Goal: Task Accomplishment & Management: Complete application form

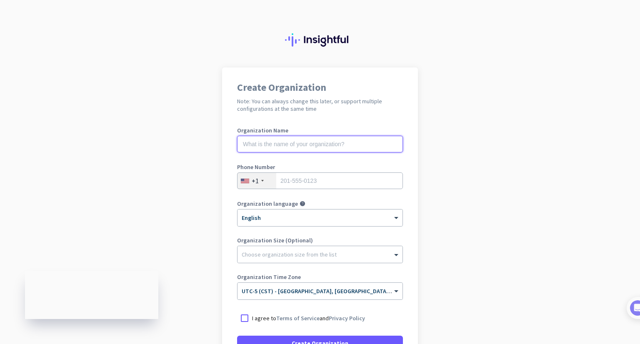
click at [344, 143] on input "text" at bounding box center [320, 144] width 166 height 17
type input "[DOMAIN_NAME]"
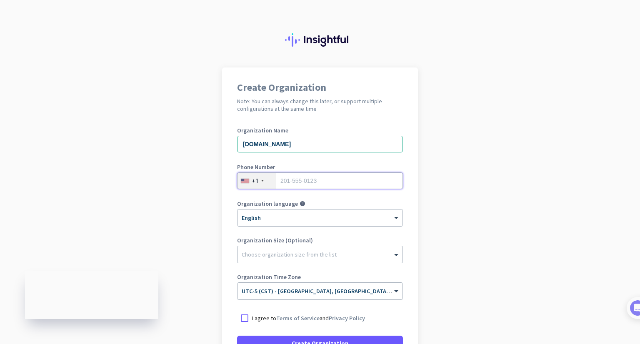
click at [315, 180] on input "tel" at bounding box center [320, 180] width 166 height 17
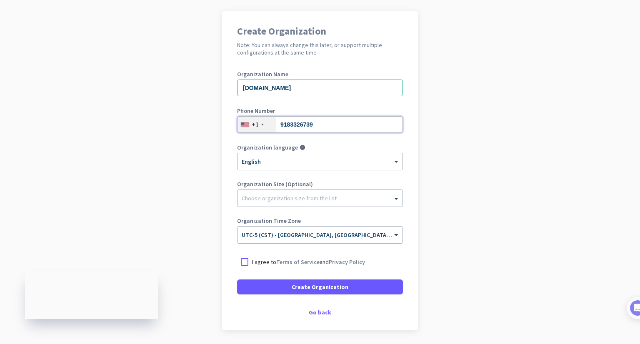
scroll to position [83, 0]
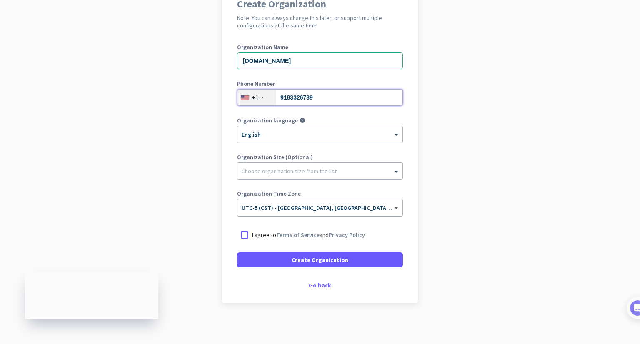
type input "9183326739"
click at [392, 209] on span at bounding box center [397, 208] width 10 height 7
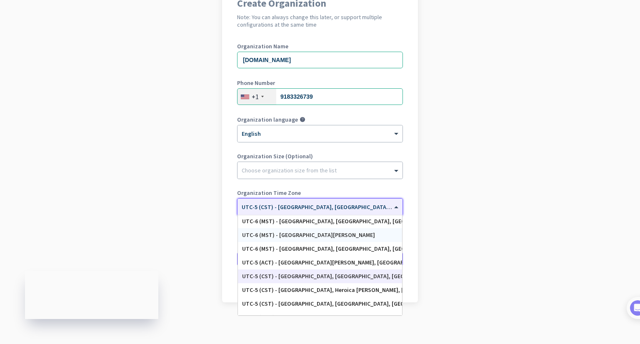
scroll to position [375, 0]
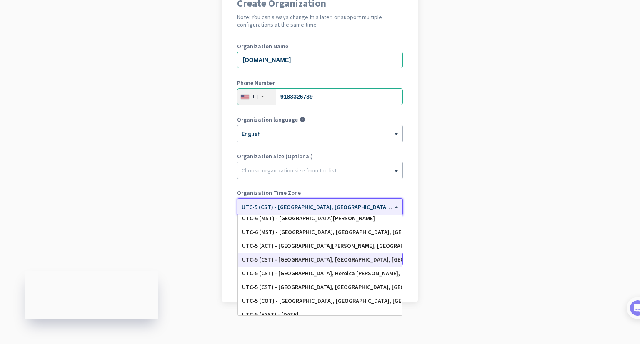
click at [258, 260] on div "UTC-5 (CST) - [GEOGRAPHIC_DATA], [GEOGRAPHIC_DATA], [GEOGRAPHIC_DATA], [GEOGRAP…" at bounding box center [320, 259] width 156 height 7
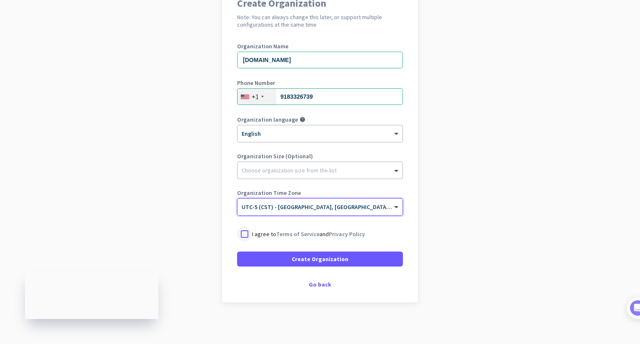
click at [243, 234] on div at bounding box center [244, 234] width 15 height 15
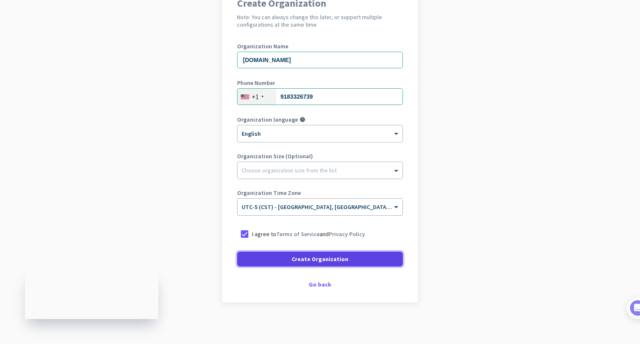
click at [352, 257] on span at bounding box center [320, 259] width 166 height 20
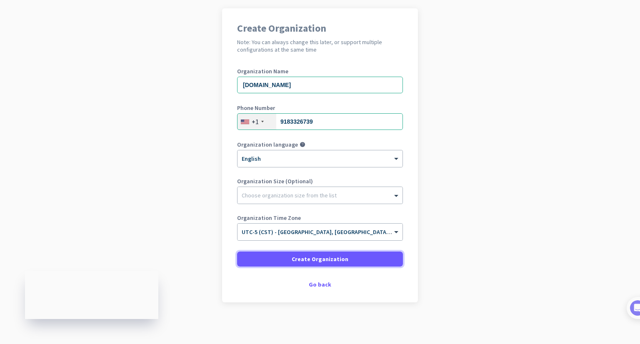
scroll to position [59, 0]
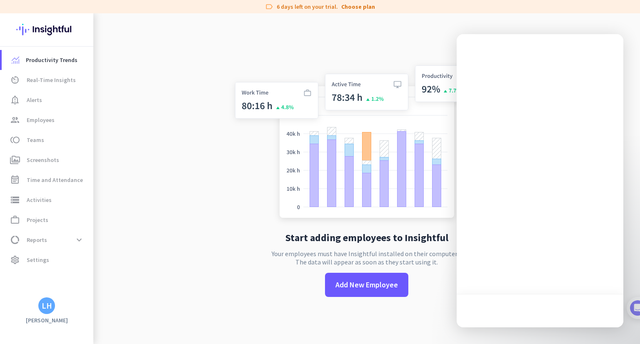
click at [407, 42] on div "Start adding employees to Insightful Your employees must have Insightful instal…" at bounding box center [367, 185] width 276 height 344
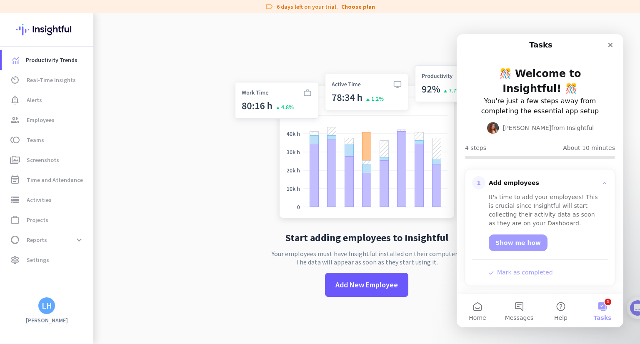
click at [606, 307] on button "1 Tasks" at bounding box center [603, 310] width 42 height 33
click at [605, 307] on button "1 Tasks" at bounding box center [603, 310] width 42 height 33
click at [602, 305] on button "1 Tasks" at bounding box center [603, 310] width 42 height 33
click at [608, 300] on button "1 Tasks" at bounding box center [603, 310] width 42 height 33
click at [603, 308] on button "1 Tasks" at bounding box center [603, 310] width 42 height 33
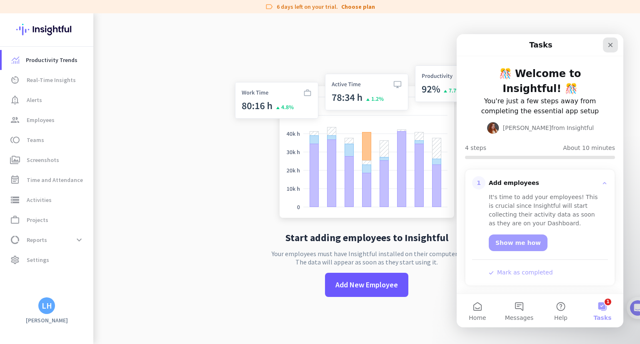
click at [611, 41] on div "Close" at bounding box center [610, 44] width 15 height 15
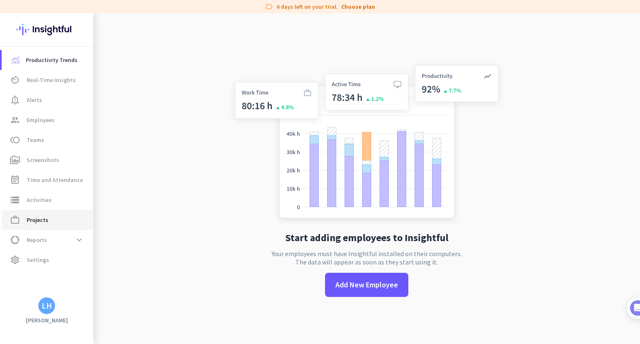
click at [35, 222] on span "Projects" at bounding box center [38, 220] width 22 height 10
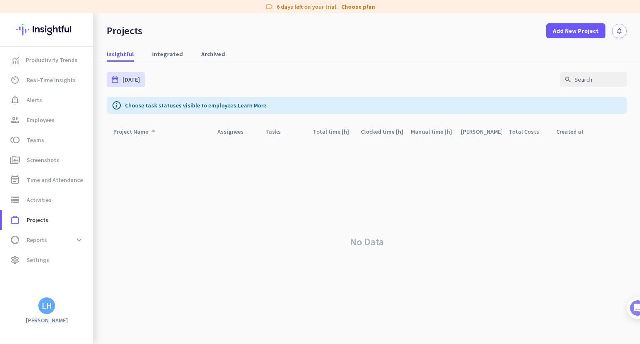
click at [131, 134] on div "Project Name arrow_drop_up" at bounding box center [135, 132] width 45 height 12
click at [441, 50] on div "Insightful Integrated Archived" at bounding box center [366, 54] width 547 height 15
